Goal: Information Seeking & Learning: Learn about a topic

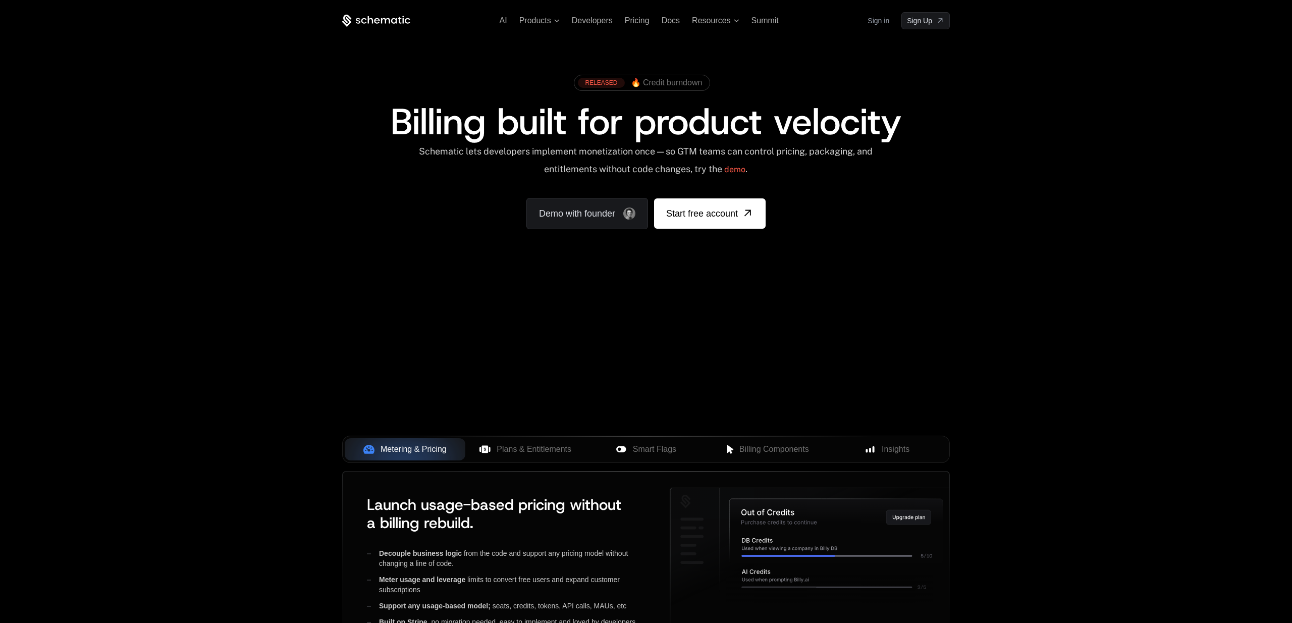
click at [1208, 327] on div "AI Products Developers Pricing Docs Resources Summit Sign in Sign Up RELEASED 🔥…" at bounding box center [646, 352] width 1292 height 705
click at [1206, 327] on div "AI Products Developers Pricing Docs Resources Summit Sign in Sign Up RELEASED 🔥…" at bounding box center [646, 352] width 1292 height 705
click at [1120, 333] on div "AI Products Developers Pricing Docs Resources Summit Sign in Sign Up RELEASED 🔥…" at bounding box center [646, 352] width 1292 height 705
click at [1122, 327] on div "AI Products Developers Pricing Docs Resources Summit Sign in Sign Up RELEASED 🔥…" at bounding box center [646, 352] width 1292 height 705
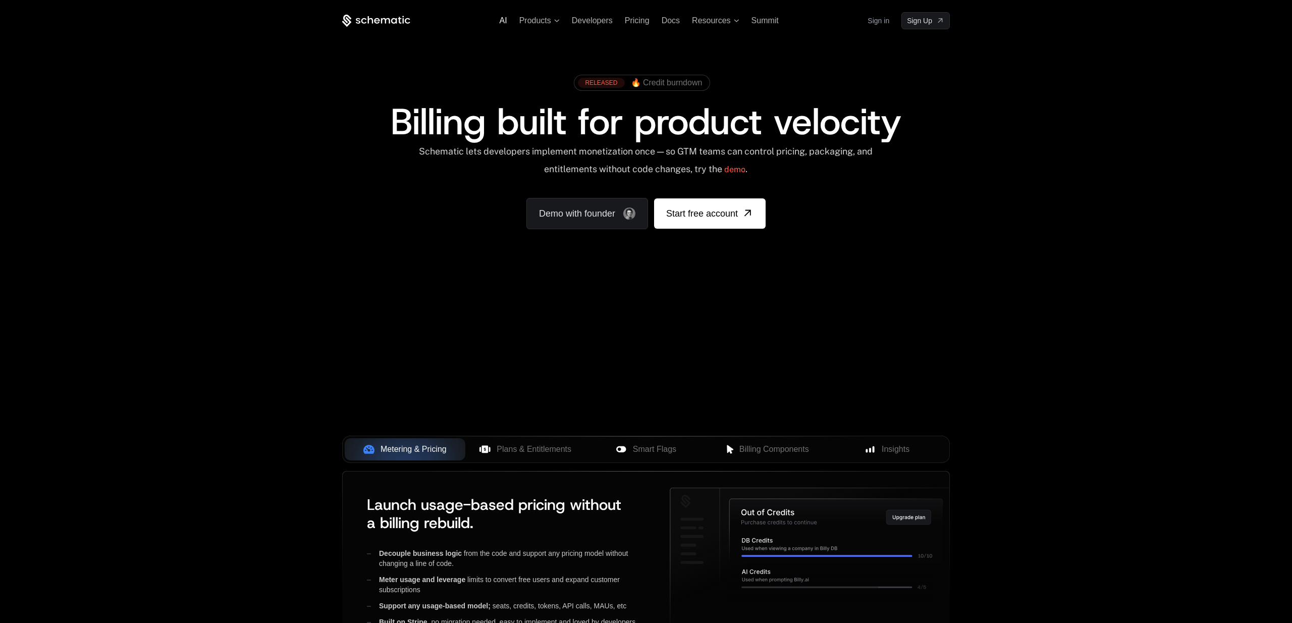
click at [500, 21] on span "AI" at bounding box center [503, 20] width 8 height 9
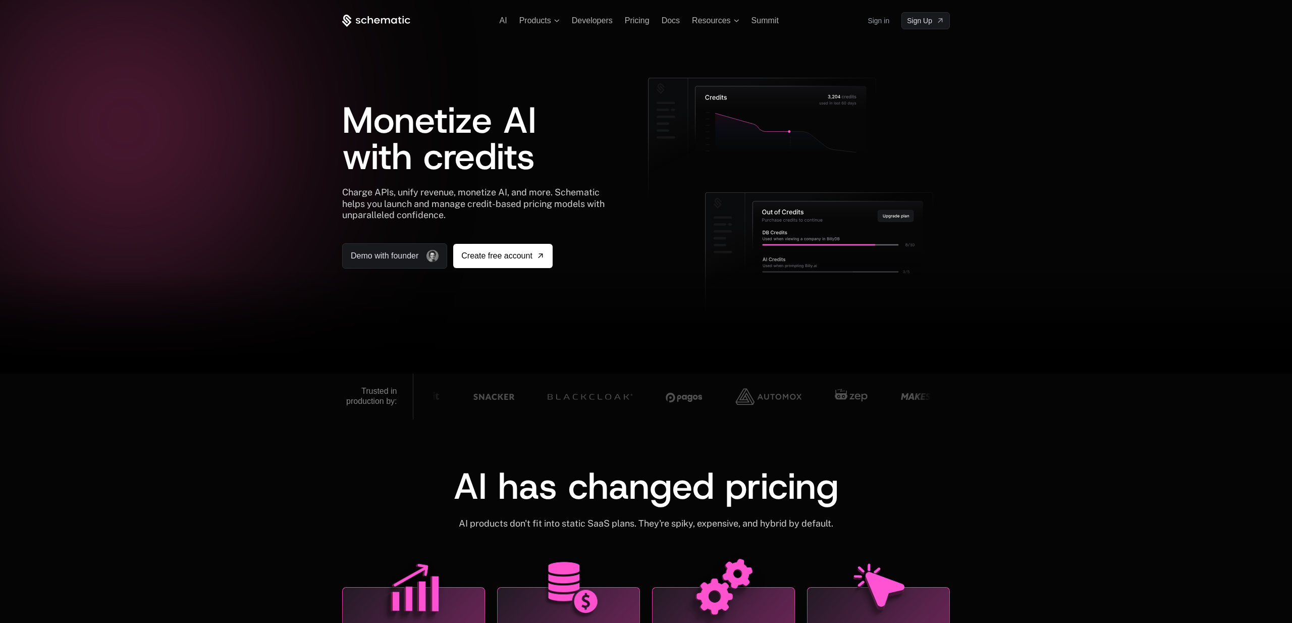
click at [1198, 353] on div at bounding box center [646, 322] width 1292 height 101
click at [575, 25] on span "Developers" at bounding box center [592, 20] width 41 height 9
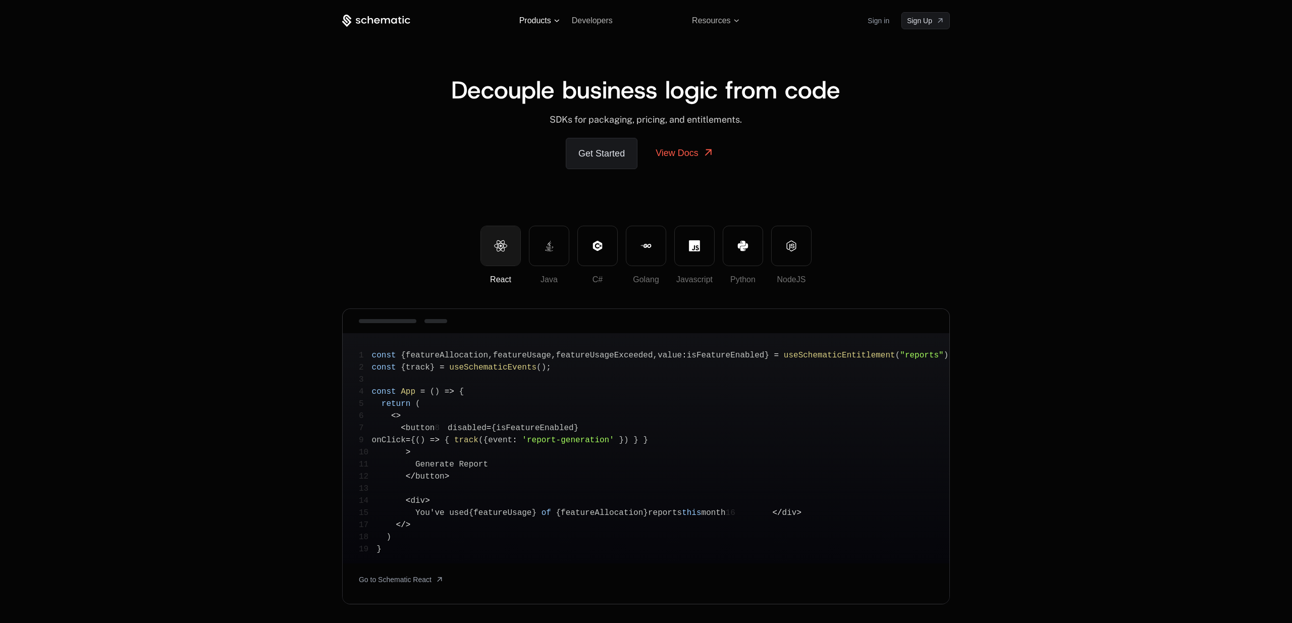
click at [541, 24] on span "Products" at bounding box center [535, 20] width 32 height 9
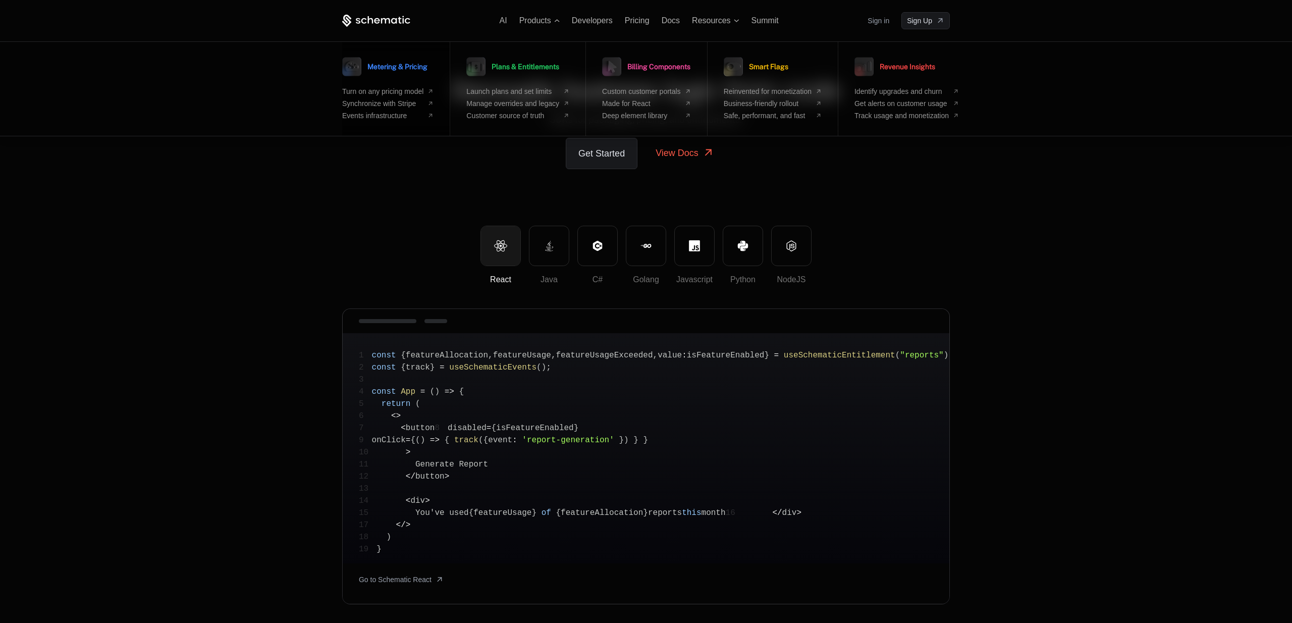
click at [412, 68] on span "Metering & Pricing" at bounding box center [397, 66] width 60 height 7
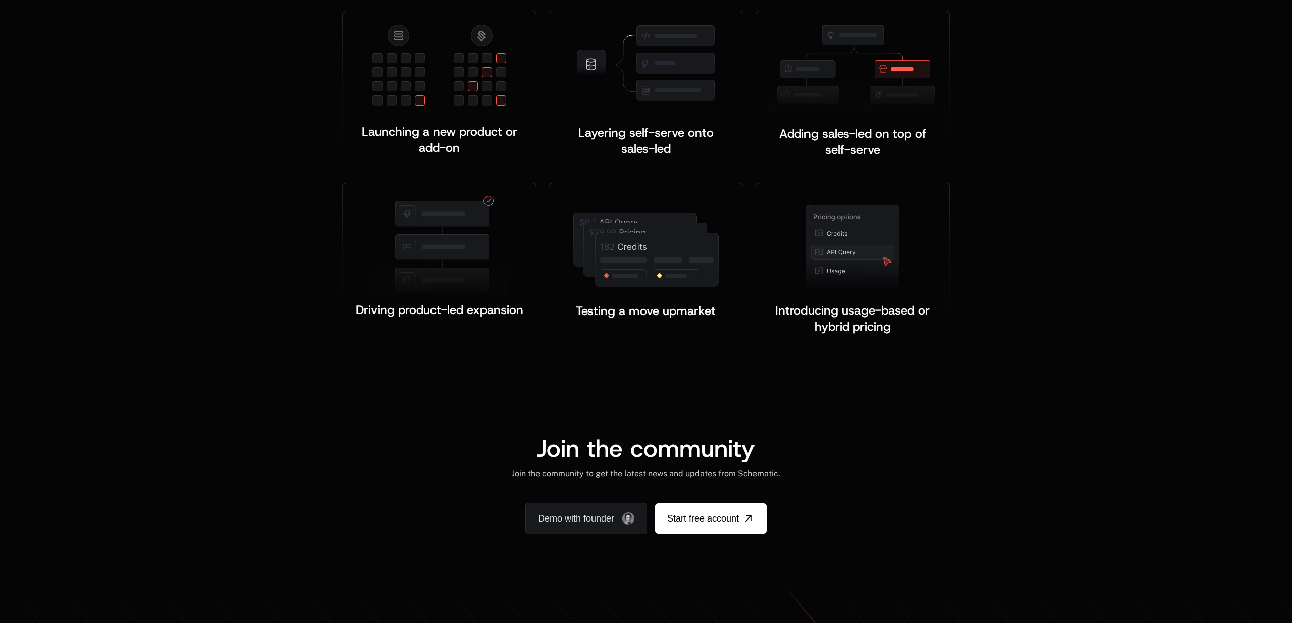
scroll to position [1846, 0]
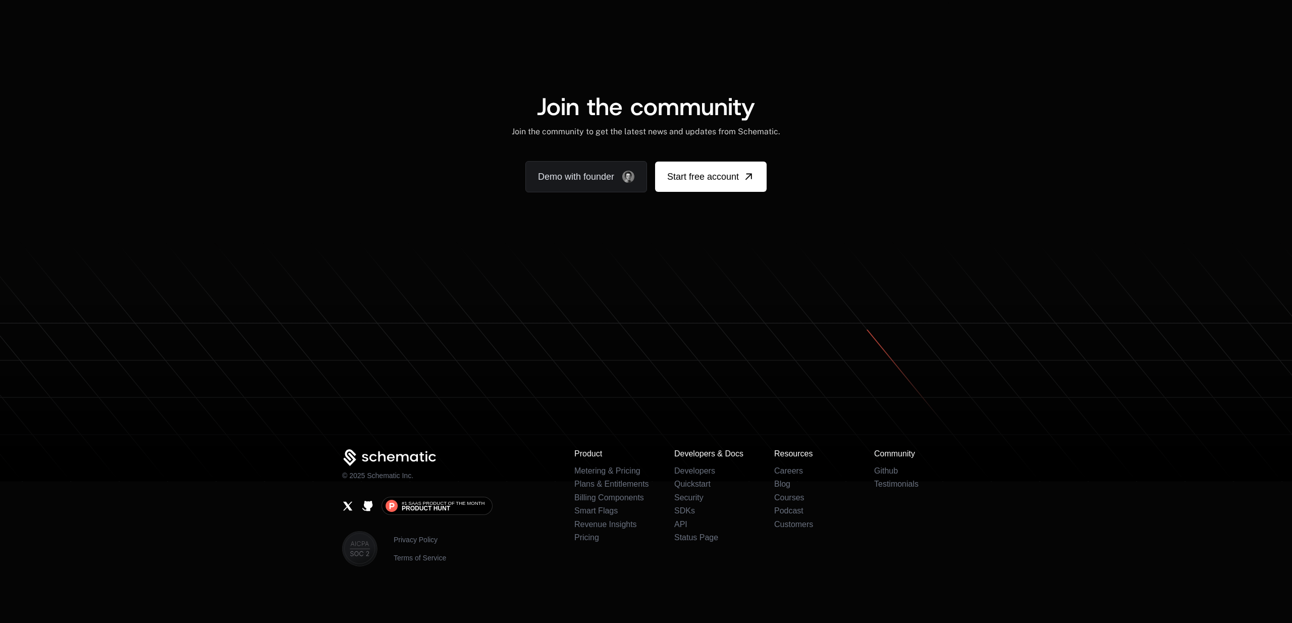
drag, startPoint x: 1095, startPoint y: 89, endPoint x: 770, endPoint y: 11, distance: 334.7
click at [1095, 89] on div "Join the community Join the community to get the latest news and updates from S…" at bounding box center [646, 143] width 1292 height 195
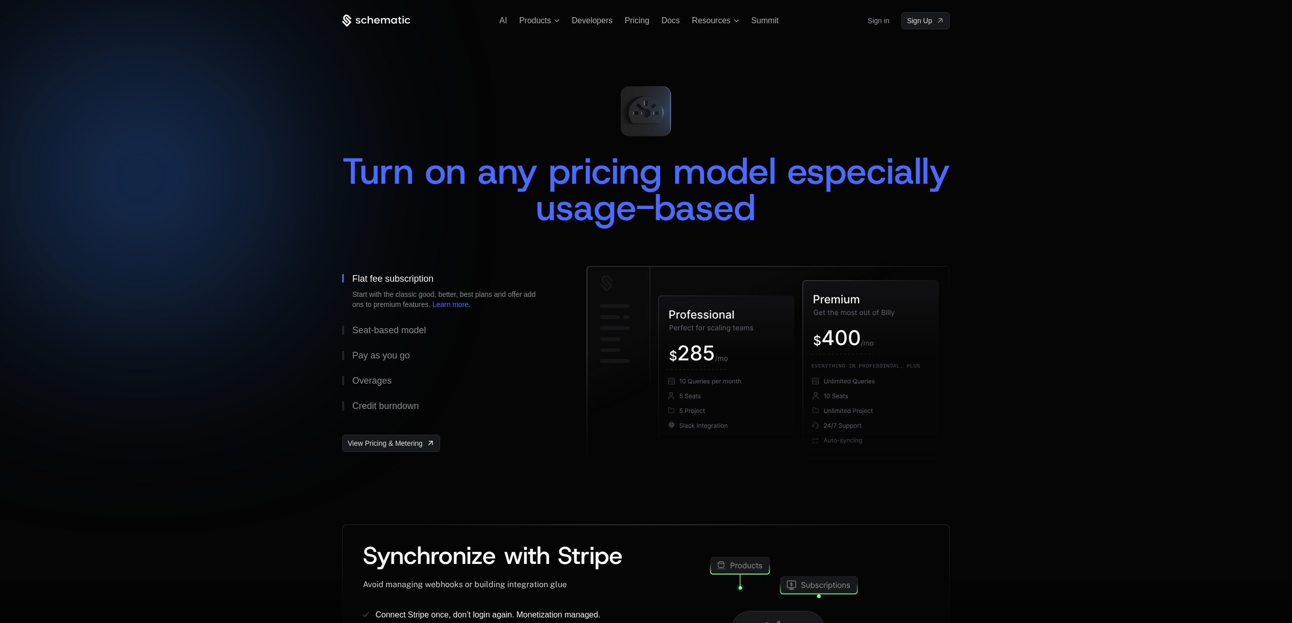
click at [1166, 217] on div at bounding box center [646, 311] width 1292 height 623
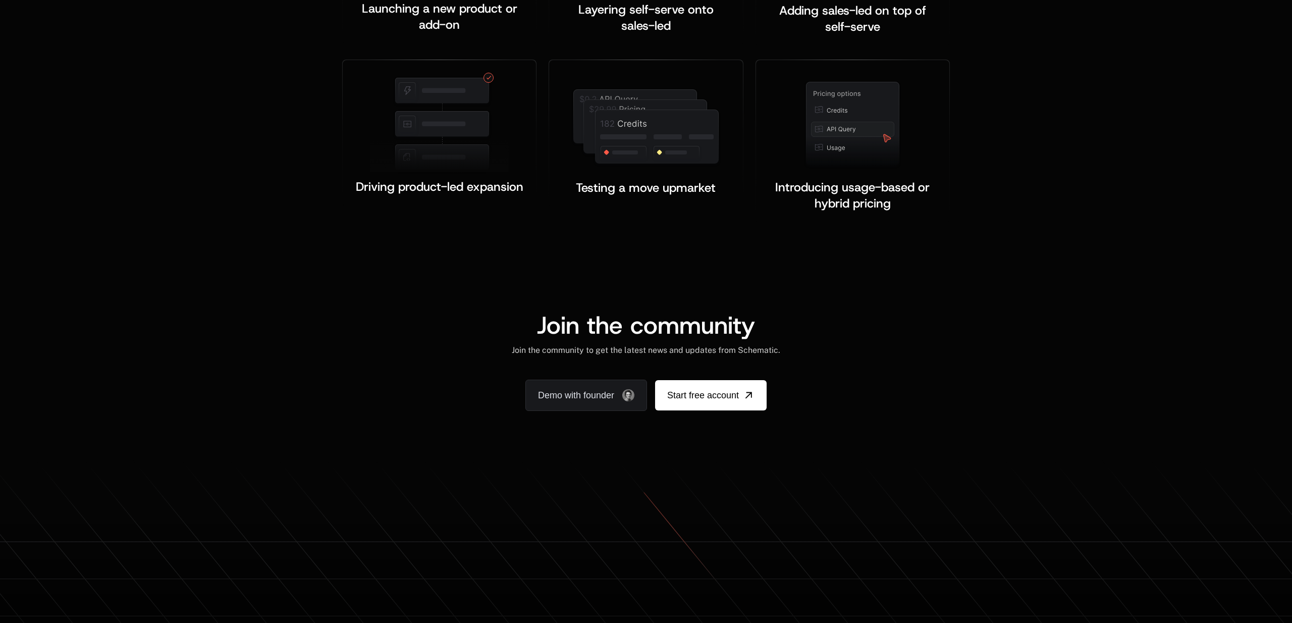
scroll to position [1846, 0]
